Goal: Find specific page/section: Find specific page/section

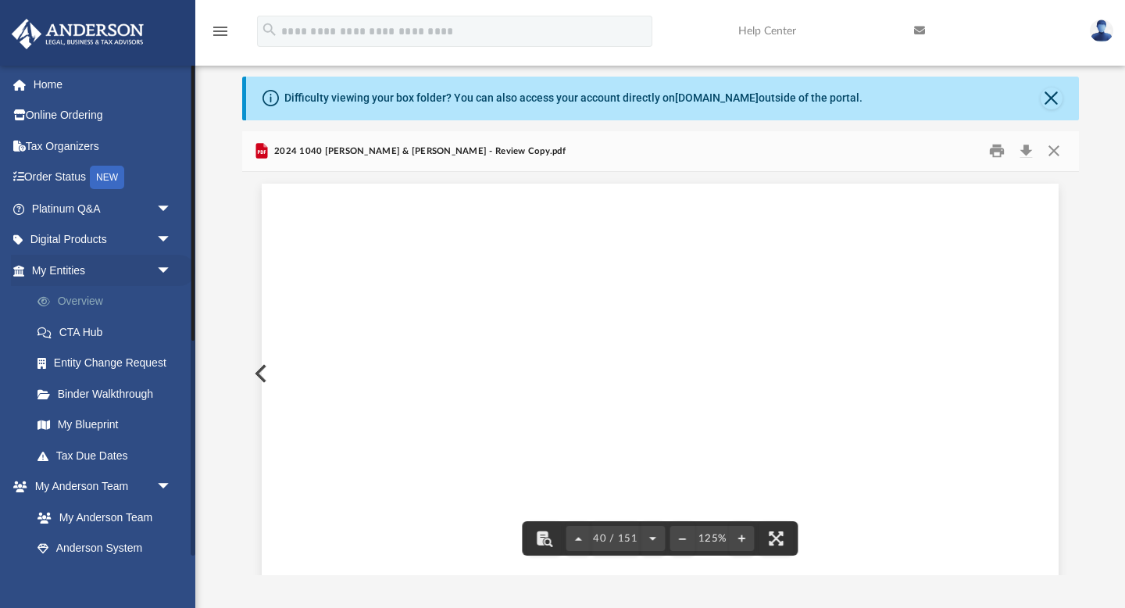
scroll to position [39908, 0]
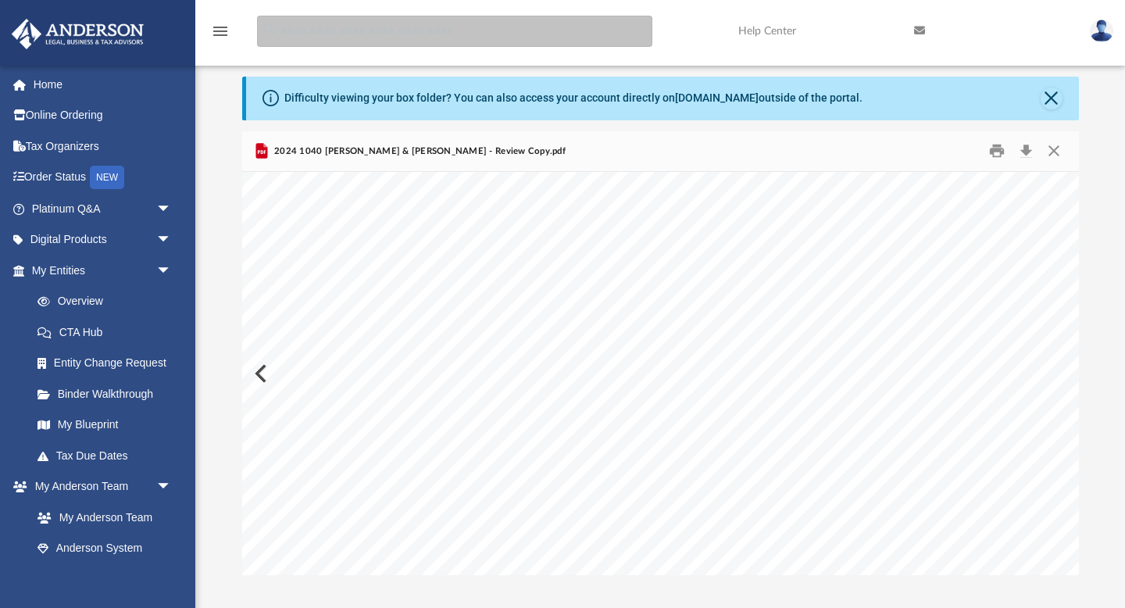
click at [337, 31] on input "search" at bounding box center [454, 31] width 395 height 31
type input "***"
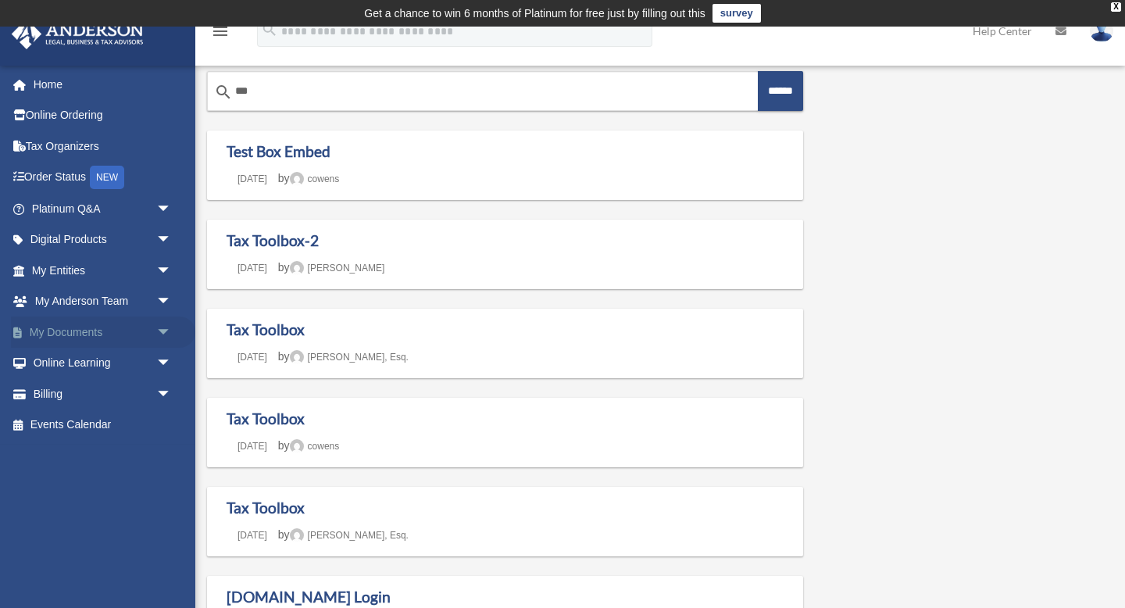
click at [79, 323] on link "My Documents arrow_drop_down" at bounding box center [103, 331] width 184 height 31
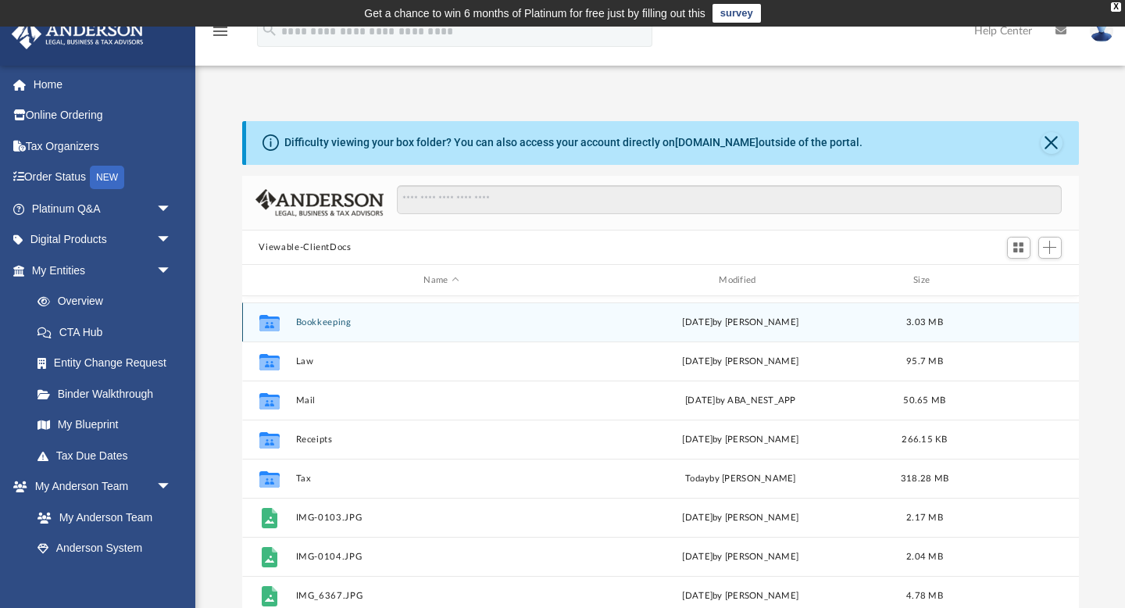
scroll to position [77, 0]
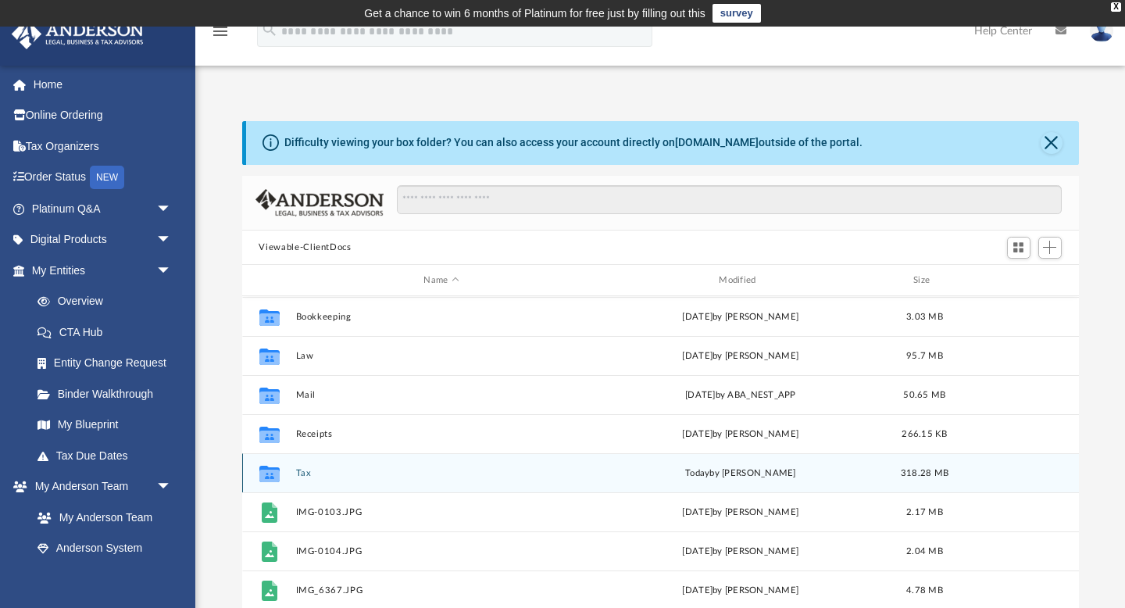
click at [328, 470] on button "Tax" at bounding box center [441, 473] width 292 height 10
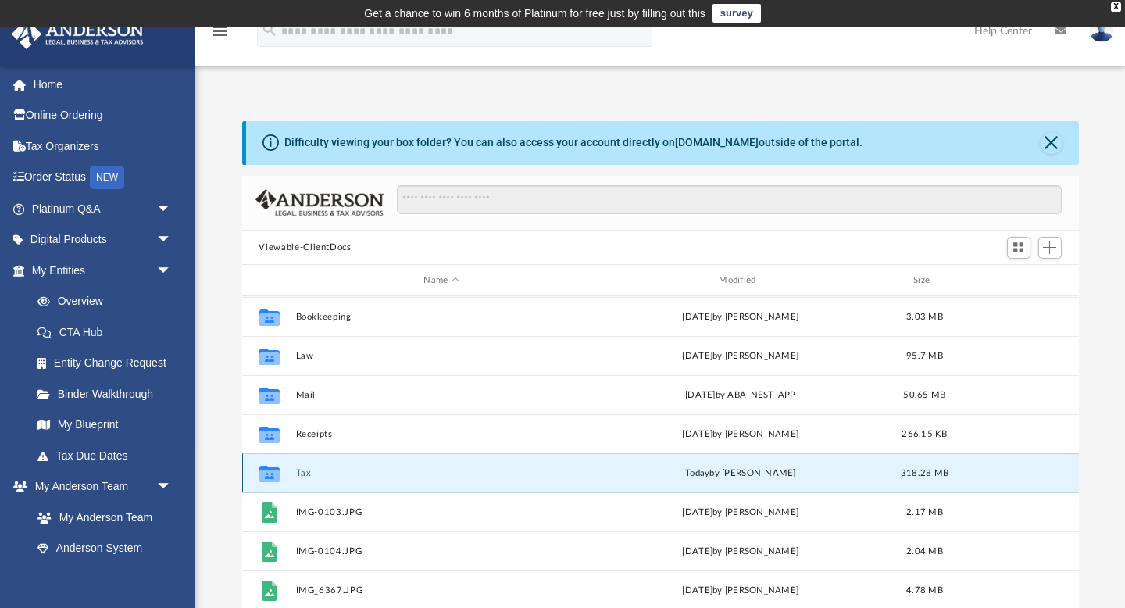
click at [328, 470] on button "Tax" at bounding box center [441, 473] width 292 height 10
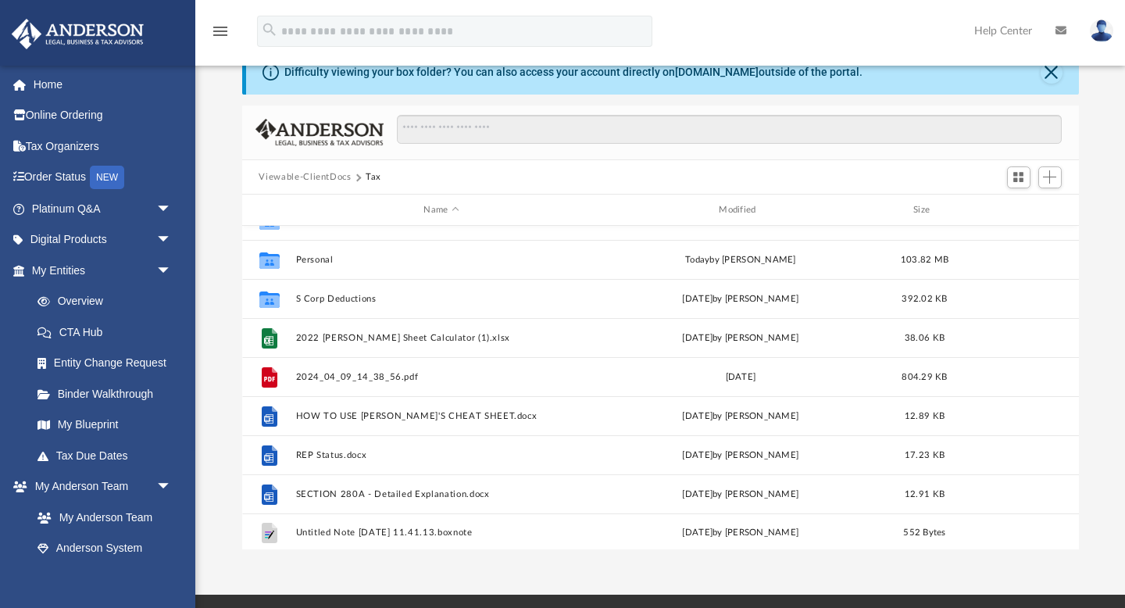
scroll to position [184, 0]
click at [1056, 172] on span "Add" at bounding box center [1049, 176] width 13 height 13
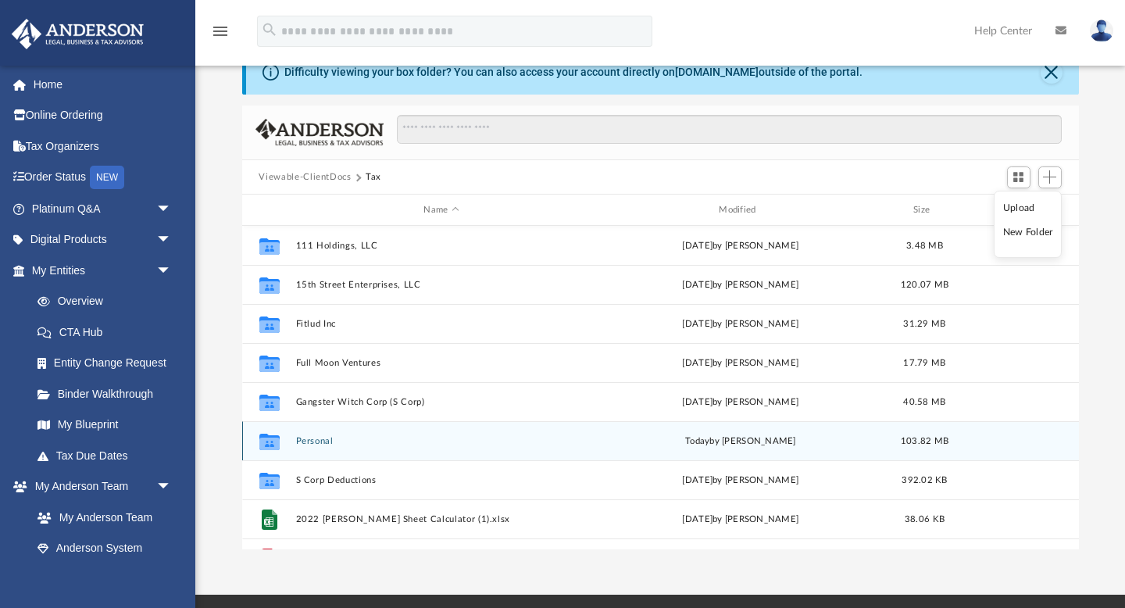
scroll to position [0, 0]
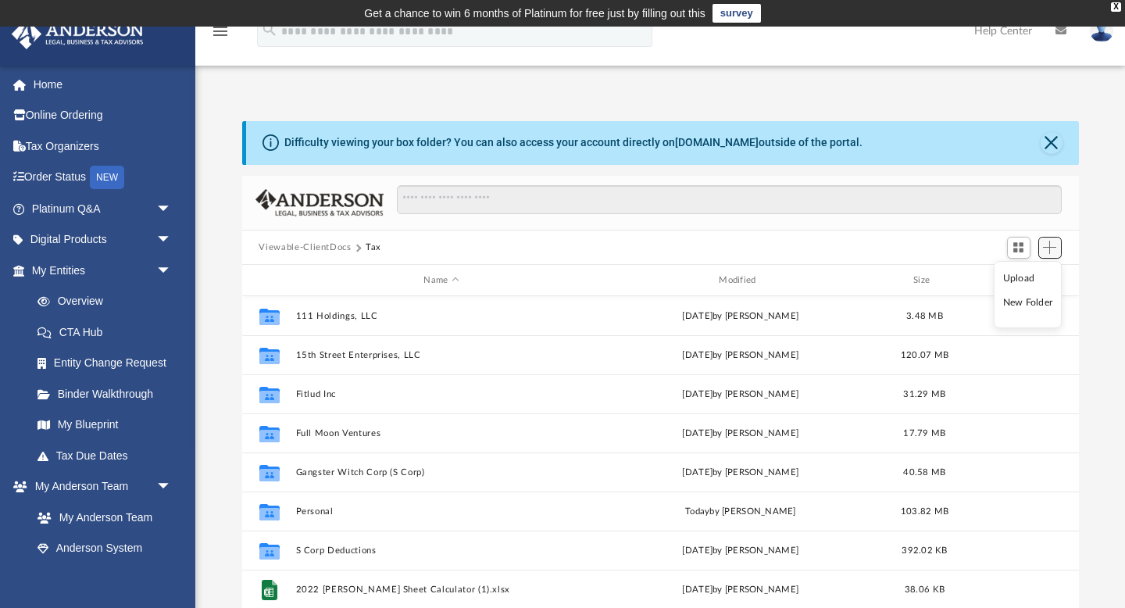
click at [1050, 248] on span "Add" at bounding box center [1049, 247] width 13 height 13
click at [1023, 246] on span "Switch to Grid View" at bounding box center [1017, 247] width 13 height 13
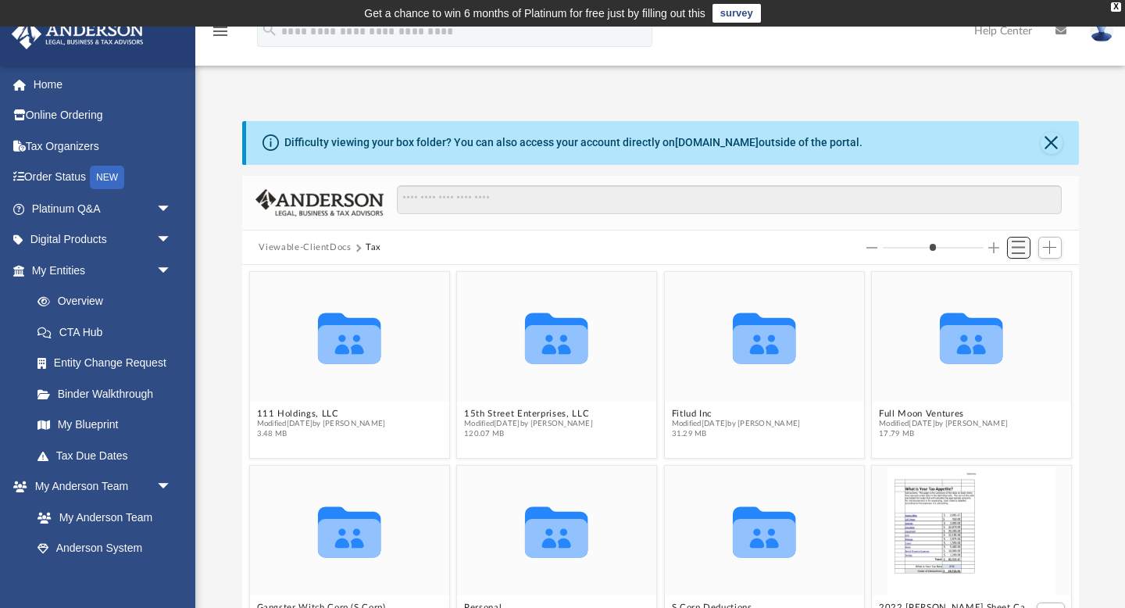
scroll to position [355, 837]
click at [1021, 247] on span "Switch to List View" at bounding box center [1017, 247] width 13 height 13
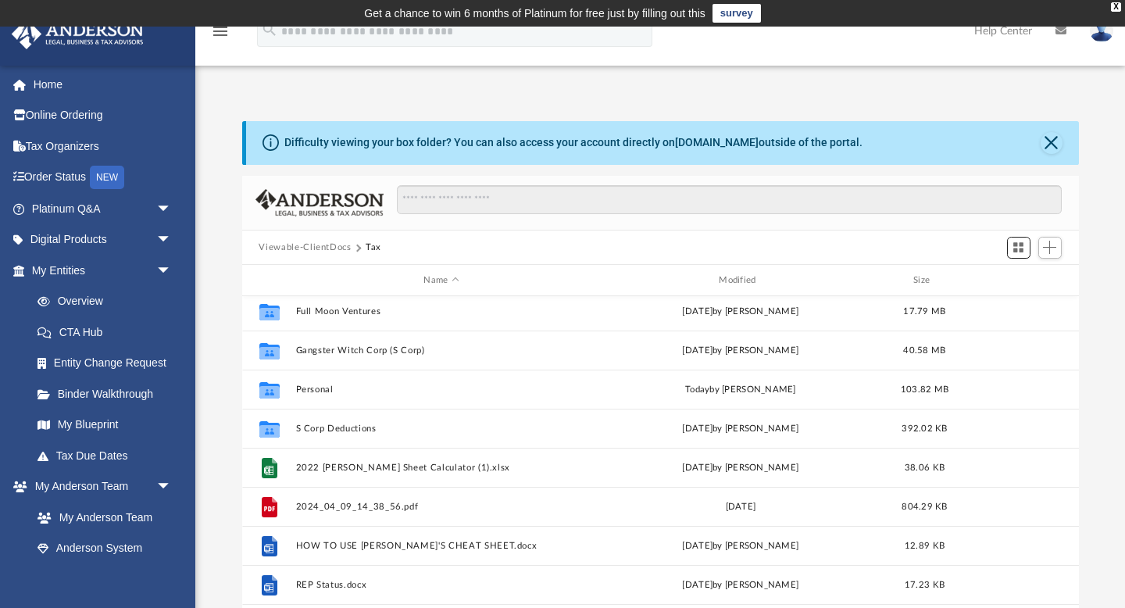
scroll to position [184, 0]
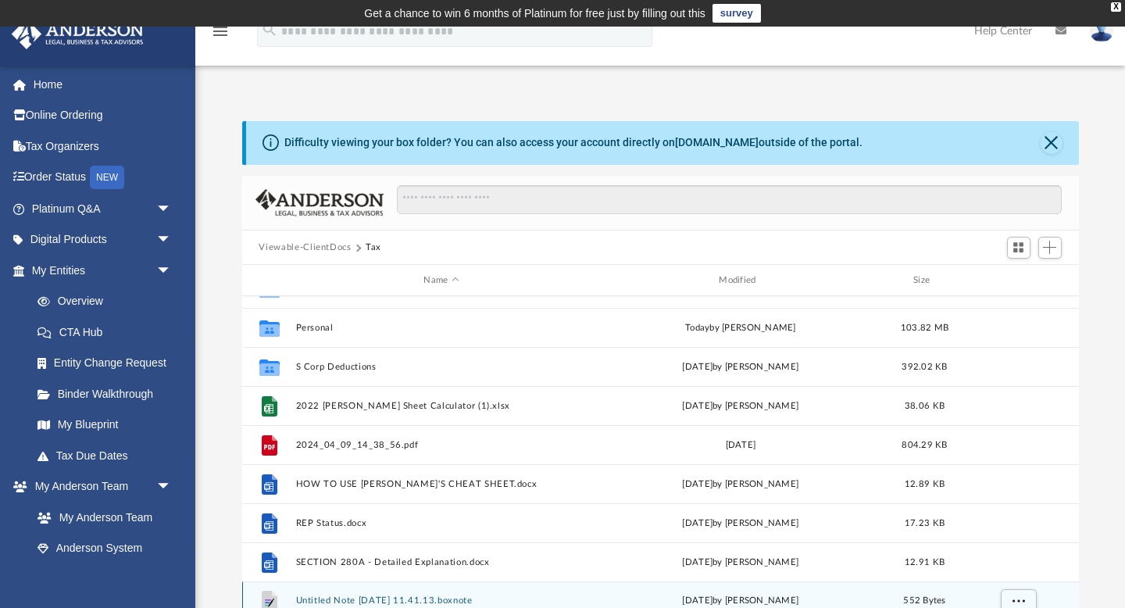
click at [433, 600] on button "Untitled Note 2024-03-02 11.41.13.boxnote" at bounding box center [441, 601] width 292 height 10
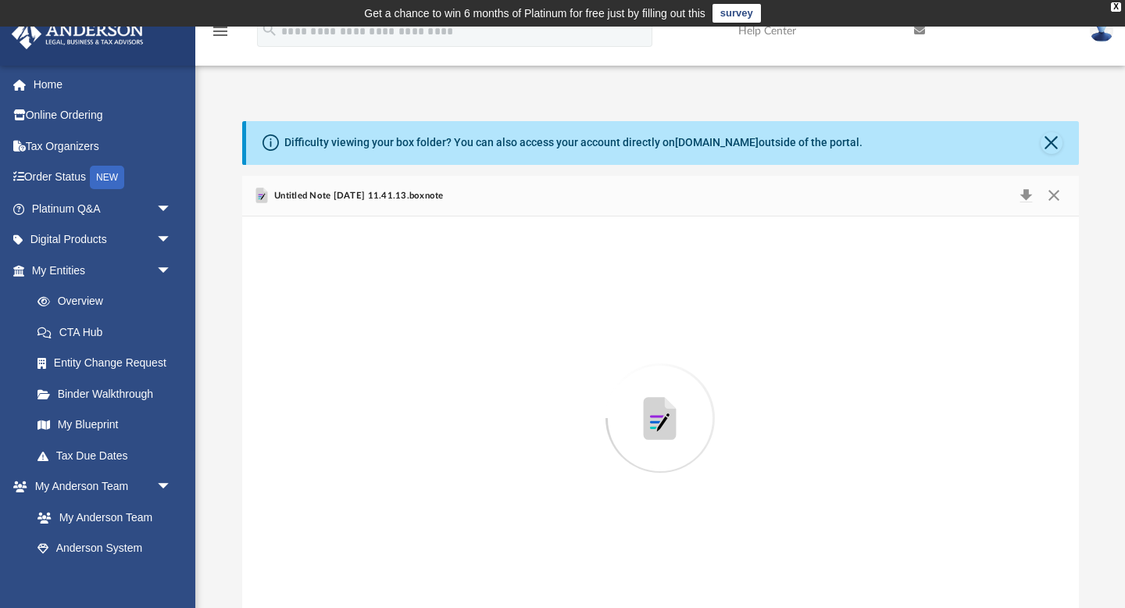
scroll to position [12, 0]
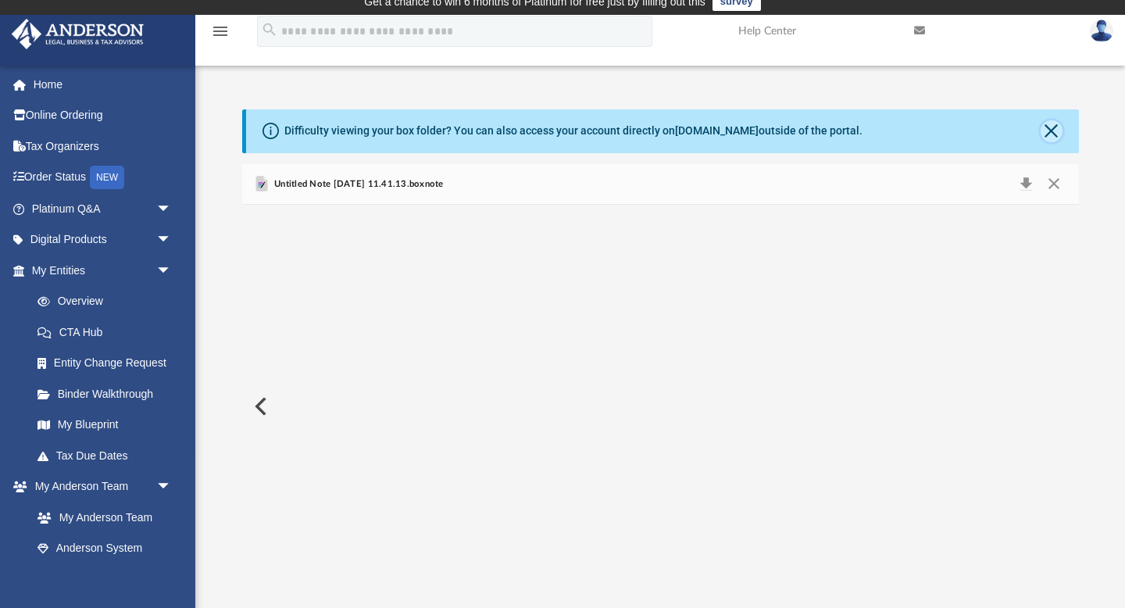
click at [1046, 125] on button "Close" at bounding box center [1051, 131] width 22 height 22
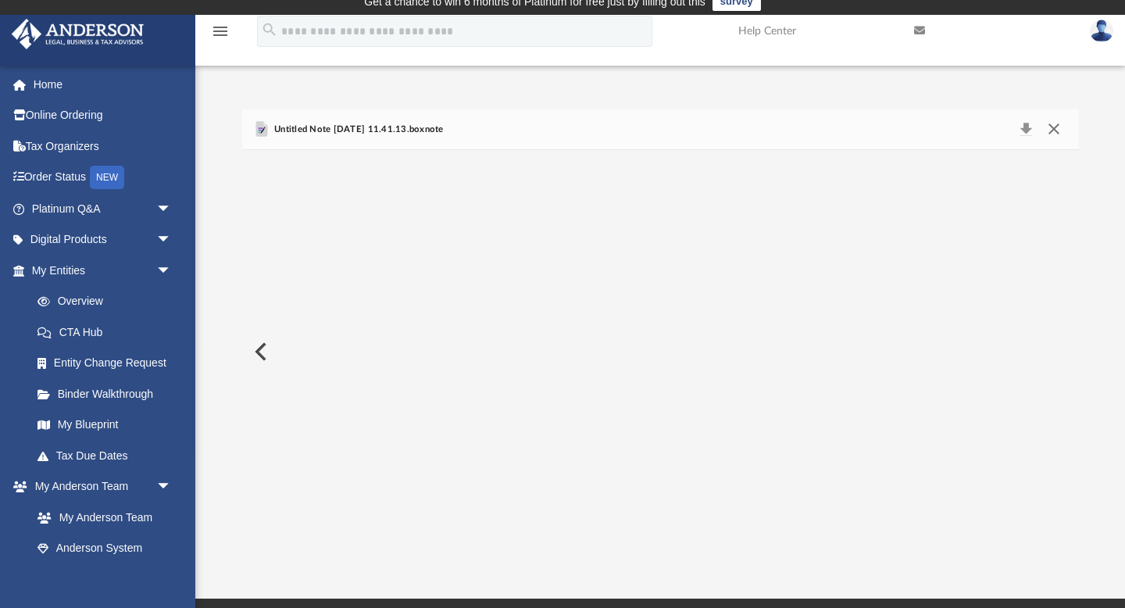
click at [1053, 131] on button "Close" at bounding box center [1054, 130] width 28 height 22
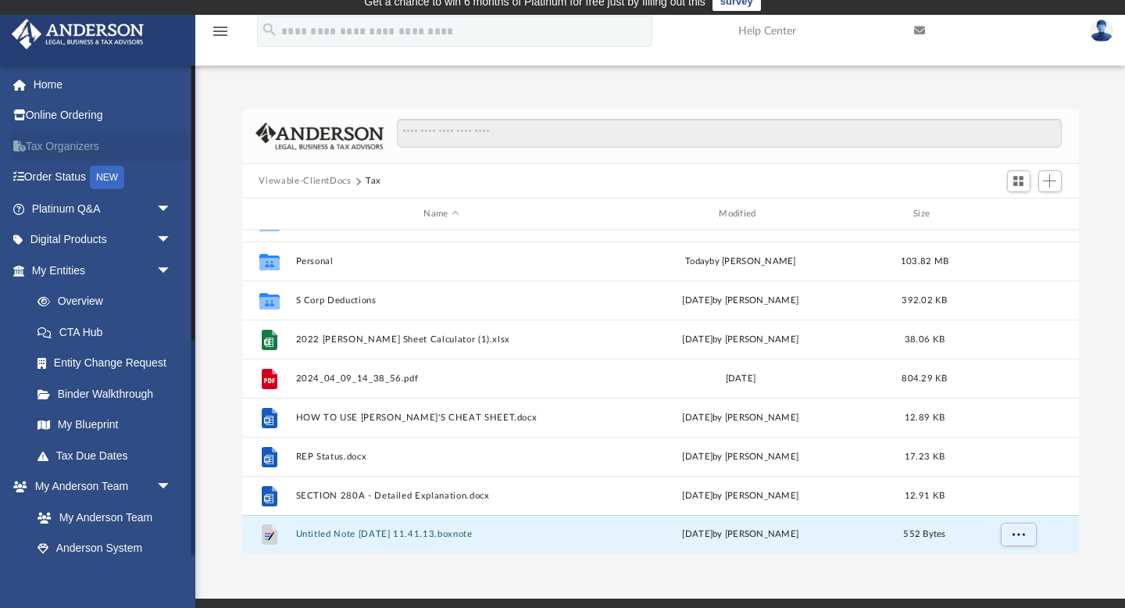
click at [94, 147] on link "Tax Organizers" at bounding box center [103, 145] width 184 height 31
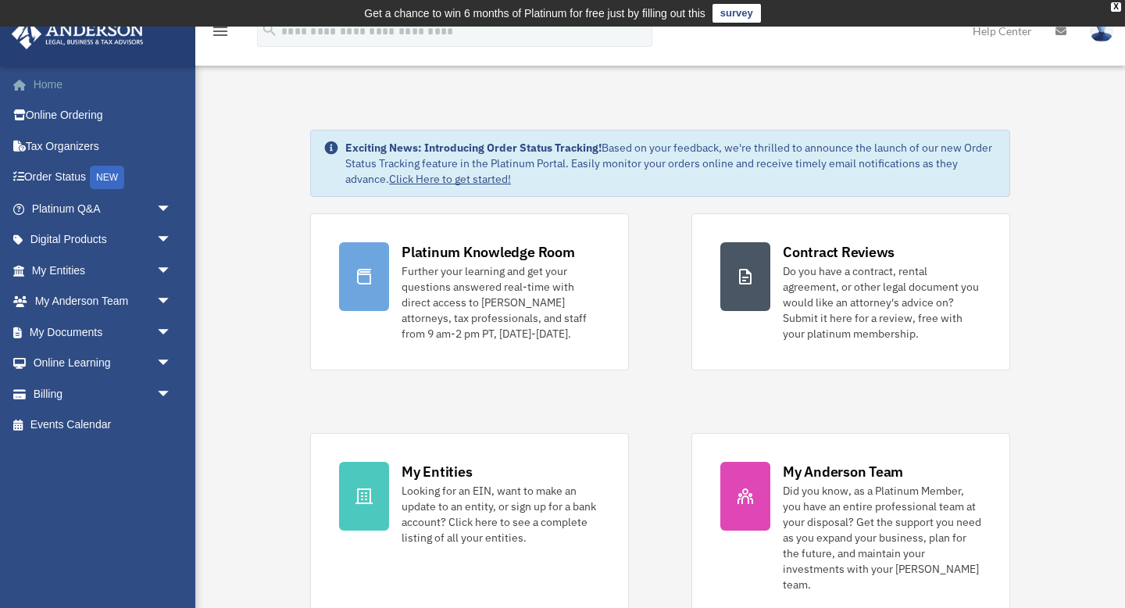
click at [61, 78] on link "Home" at bounding box center [103, 84] width 184 height 31
click at [352, 31] on input "search" at bounding box center [454, 31] width 395 height 31
type input "***"
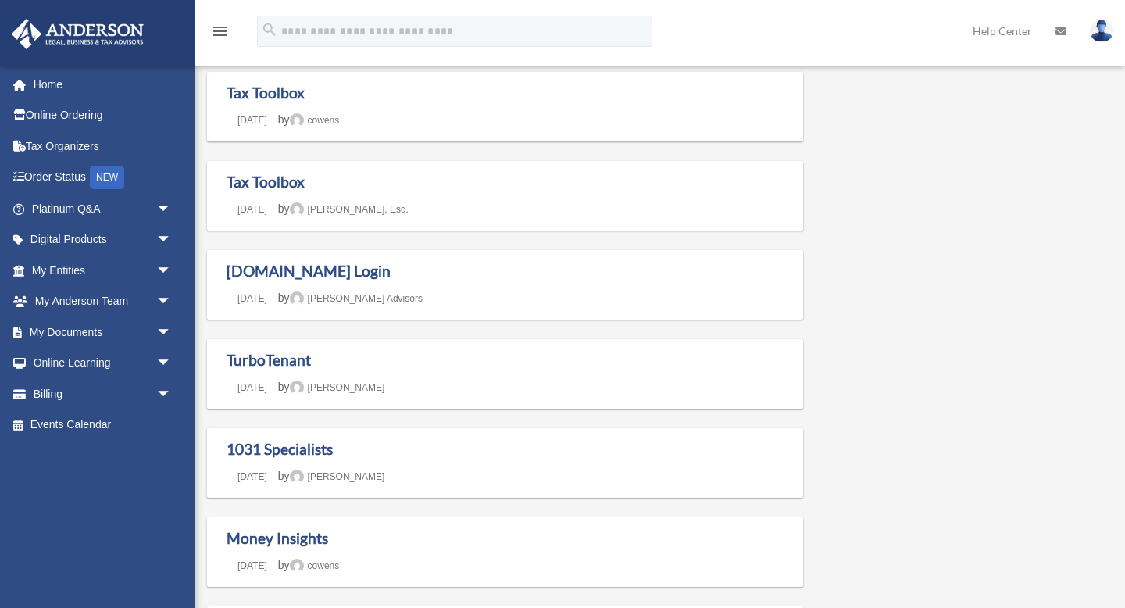
scroll to position [366, 0]
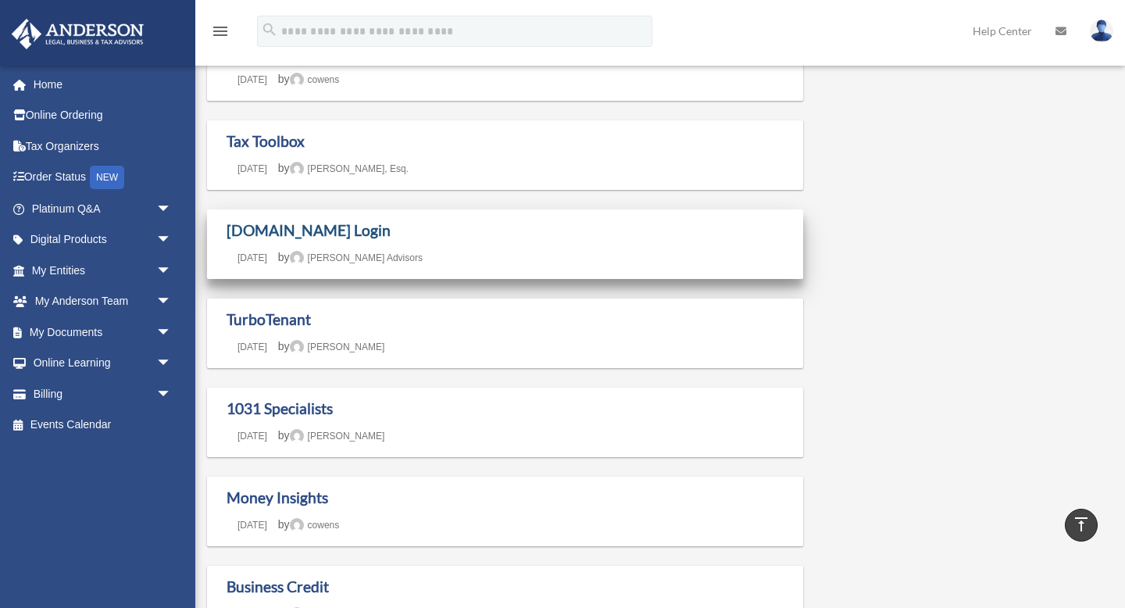
click at [279, 229] on link "[DOMAIN_NAME] Login" at bounding box center [309, 230] width 164 height 18
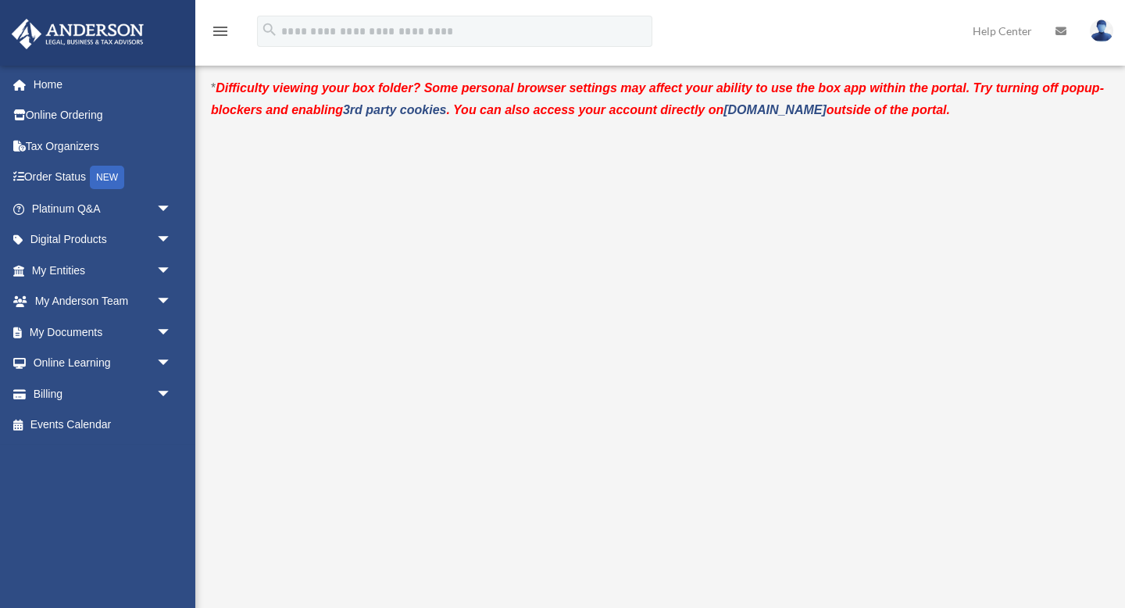
scroll to position [41, 0]
